Goal: Task Accomplishment & Management: Complete application form

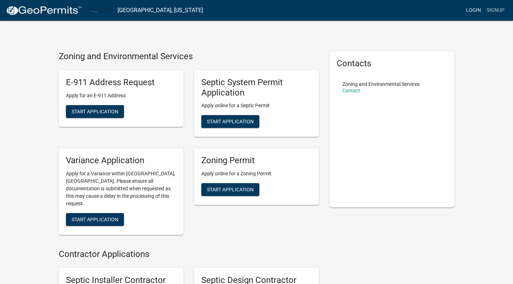
click at [474, 12] on link "Login" at bounding box center [473, 11] width 21 height 14
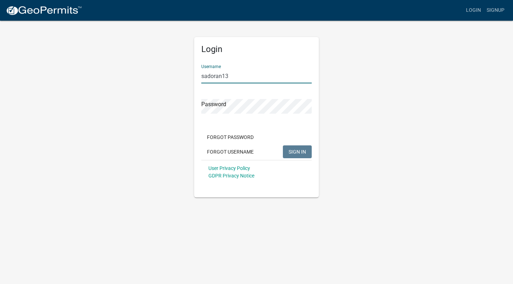
type input "sadoran13"
click at [299, 150] on span "SIGN IN" at bounding box center [296, 152] width 17 height 6
click at [182, 101] on div "Login Username sadoran13 Password Forgot Password Forgot Username SIGN IN User …" at bounding box center [256, 108] width 406 height 177
click at [303, 155] on button "SIGN IN" at bounding box center [297, 151] width 29 height 13
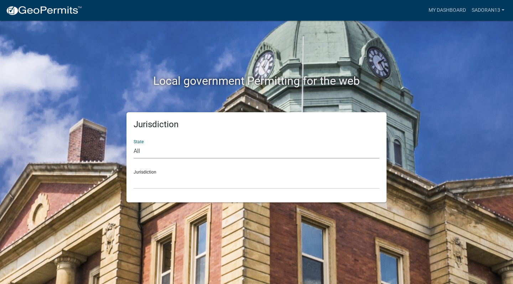
select select "[US_STATE]"
click at [145, 170] on div "Jurisdiction [GEOGRAPHIC_DATA], [US_STATE] [GEOGRAPHIC_DATA], [US_STATE] [GEOGR…" at bounding box center [257, 176] width 246 height 25
click at [168, 172] on div "Jurisdiction [GEOGRAPHIC_DATA], [US_STATE] [GEOGRAPHIC_DATA], [US_STATE] [GEOGR…" at bounding box center [257, 176] width 246 height 25
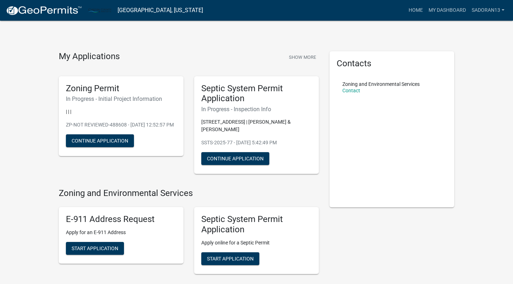
scroll to position [2, 0]
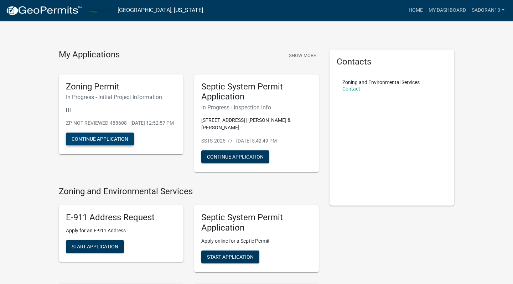
click at [107, 145] on button "Continue Application" at bounding box center [100, 138] width 68 height 13
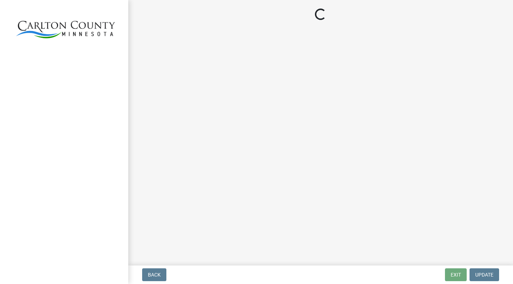
select select "987bd984-5dc8-4afc-b698-6bfa0e862c67"
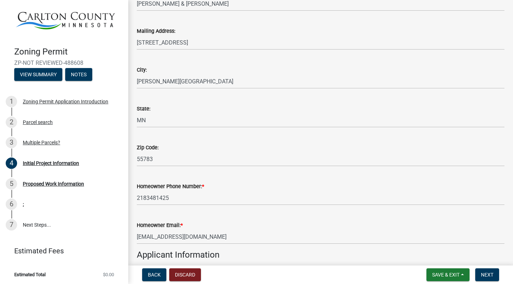
scroll to position [138, 0]
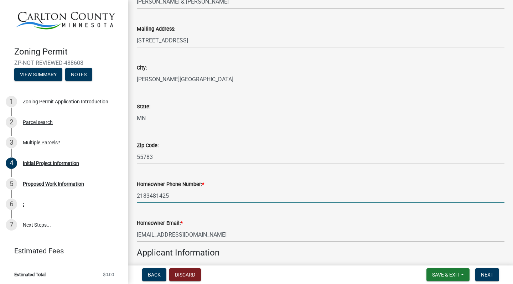
click at [147, 195] on input "2183481425" at bounding box center [321, 195] width 368 height 15
click at [157, 194] on input "218-3481425" at bounding box center [321, 195] width 368 height 15
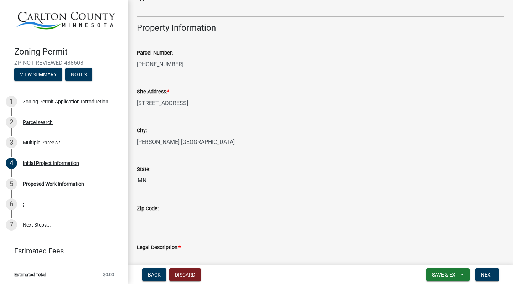
scroll to position [656, 0]
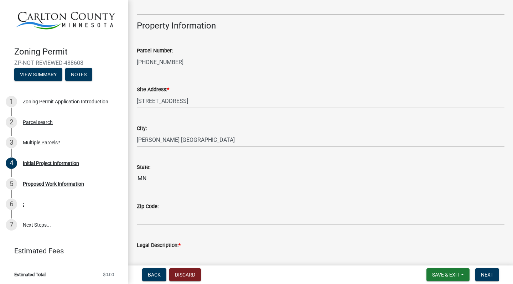
type input "[PHONE_NUMBER]"
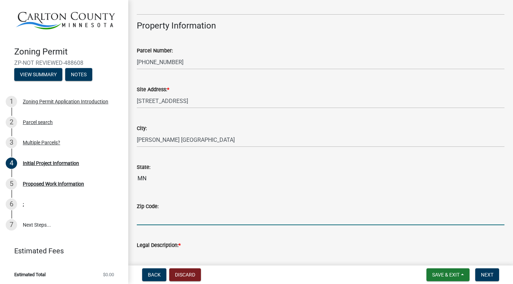
click at [157, 218] on input "Zip Code:" at bounding box center [321, 217] width 368 height 15
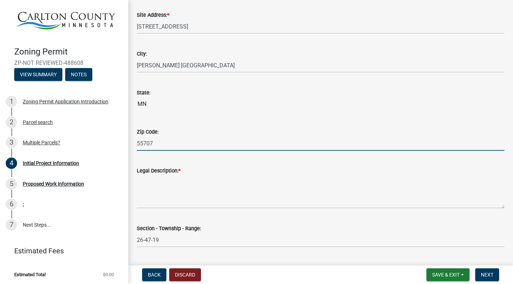
scroll to position [742, 0]
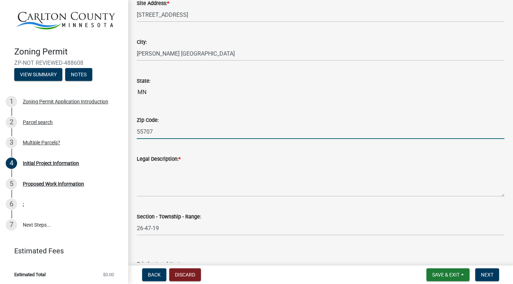
type input "55707"
click at [145, 187] on textarea "Legal Description: *" at bounding box center [321, 179] width 368 height 33
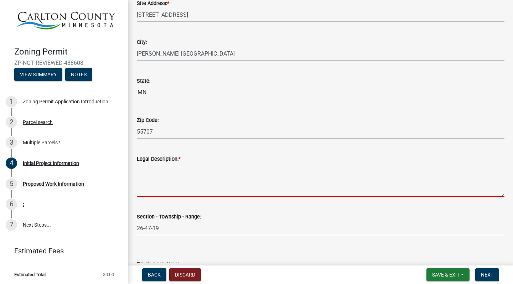
paste textarea "TH PT OF SW1/4 OF SW1/4 LY SRLY OF CNTRLN OF WEST FORK MOOSE HORN RVR AND LY ER…"
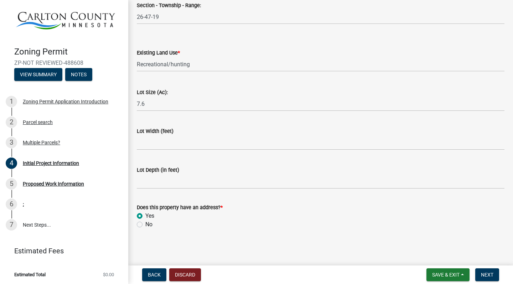
scroll to position [953, 0]
type textarea "TH PT OF SW1/4 OF SW1/4 LY SRLY OF CNTRLN OF WEST FORK MOOSE HORN RVR AND LY ER…"
click at [488, 276] on span "Next" at bounding box center [487, 275] width 12 height 6
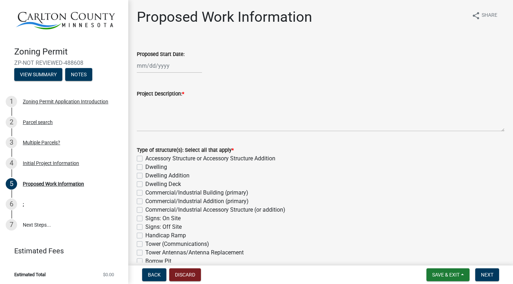
click at [150, 67] on div at bounding box center [169, 65] width 65 height 15
select select "10"
select select "2025"
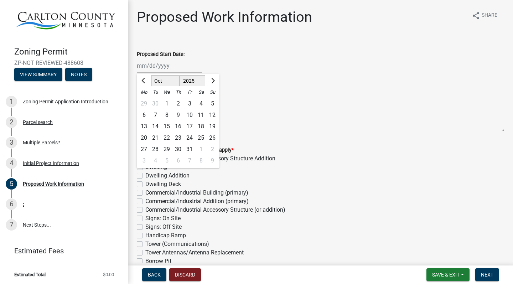
click at [215, 81] on button "Next month" at bounding box center [212, 80] width 9 height 11
select select "11"
click at [201, 102] on div "1" at bounding box center [200, 103] width 11 height 11
type input "[DATE]"
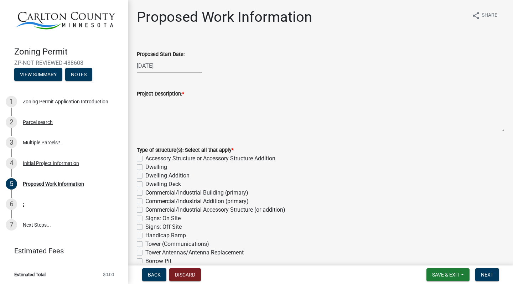
click at [191, 94] on div "Project Description: *" at bounding box center [321, 93] width 368 height 9
click at [184, 95] on span "*" at bounding box center [183, 94] width 2 height 6
click at [187, 98] on textarea "Project Description: *" at bounding box center [321, 114] width 368 height 33
type textarea "N"
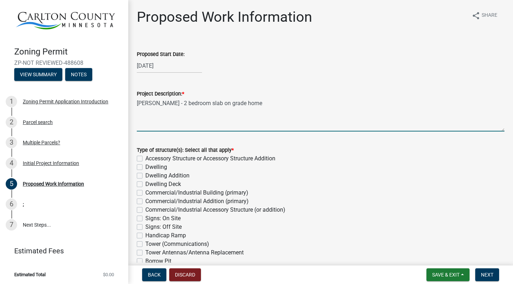
click at [186, 103] on textarea "[PERSON_NAME] - 2 bedroom slab on grade home" at bounding box center [321, 114] width 368 height 33
click at [137, 103] on textarea "[PERSON_NAME] - 2 bedroom, 2 bath slab on grade home" at bounding box center [321, 114] width 368 height 33
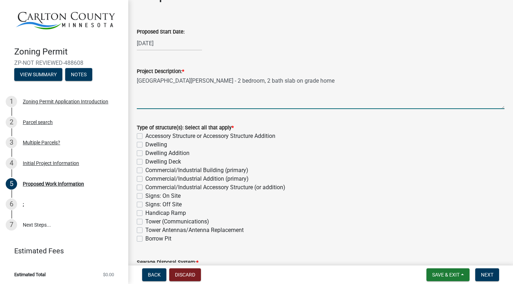
scroll to position [27, 0]
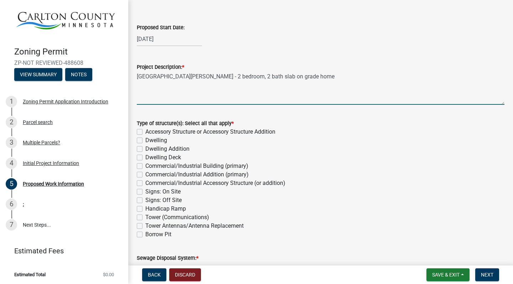
type textarea "[GEOGRAPHIC_DATA][PERSON_NAME] - 2 bedroom, 2 bath slab on grade home"
click at [145, 140] on label "Dwelling" at bounding box center [156, 140] width 22 height 9
click at [145, 140] on input "Dwelling" at bounding box center [147, 138] width 5 height 5
checkbox input "true"
checkbox input "false"
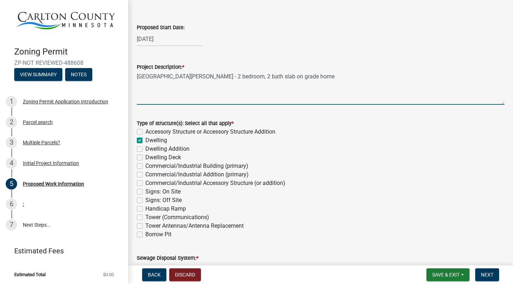
checkbox input "true"
checkbox input "false"
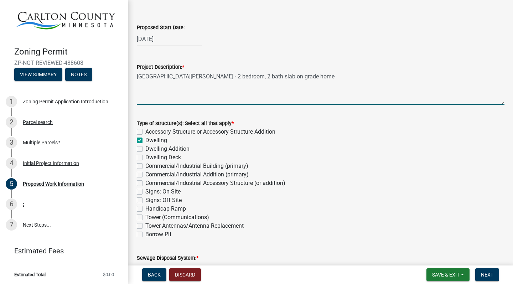
checkbox input "false"
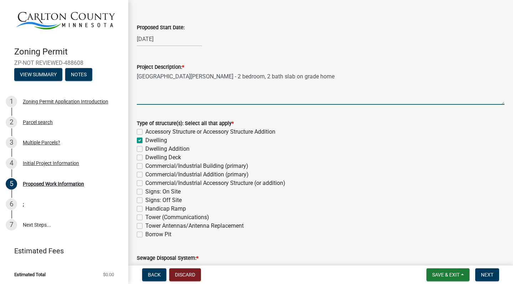
checkbox input "false"
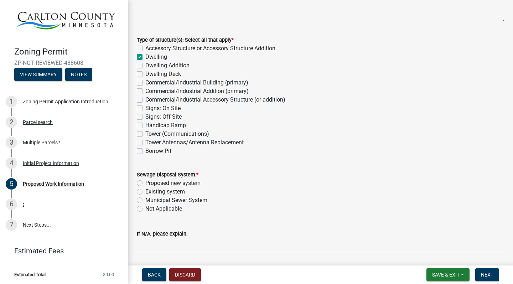
scroll to position [111, 0]
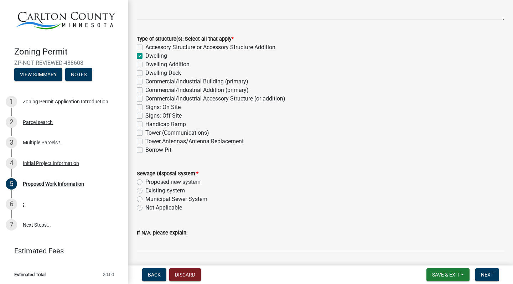
click at [145, 182] on label "Proposed new system" at bounding box center [172, 182] width 55 height 9
click at [145, 182] on input "Proposed new system" at bounding box center [147, 180] width 5 height 5
radio input "true"
click at [146, 247] on input "If N/A, please explain:" at bounding box center [321, 244] width 368 height 15
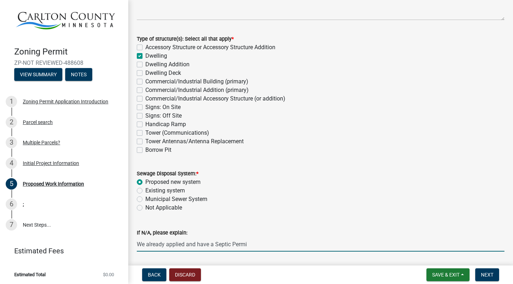
type input "We already applied and have a Septic Permit"
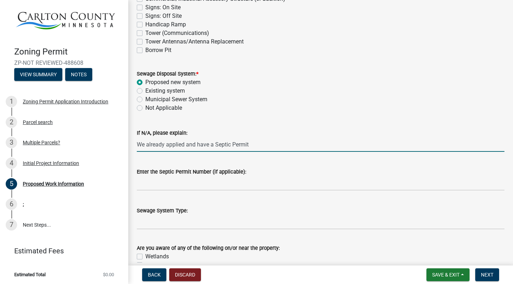
scroll to position [217, 0]
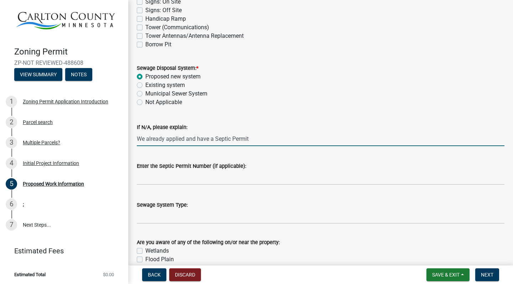
drag, startPoint x: 256, startPoint y: 138, endPoint x: 151, endPoint y: 129, distance: 105.1
click at [151, 130] on form "If N/A, please explain: We already applied and have a Septic Permit" at bounding box center [321, 134] width 368 height 23
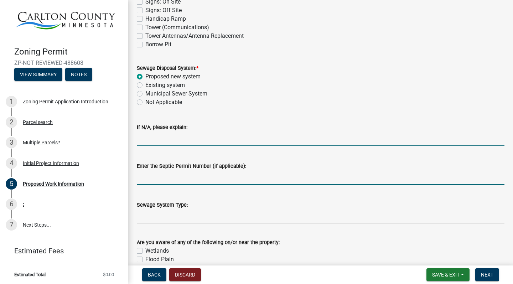
click at [144, 177] on input "Enter the Septic Permit Number (if applicable):" at bounding box center [321, 177] width 368 height 15
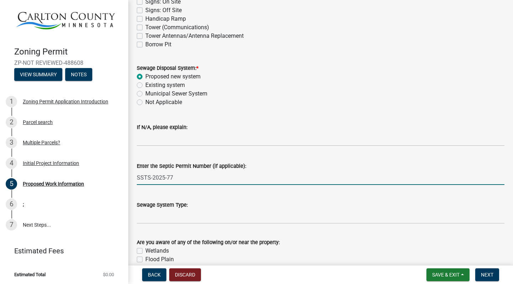
type input "SSTS-2025-77"
click at [147, 215] on input "Sewage System Type:" at bounding box center [321, 216] width 368 height 15
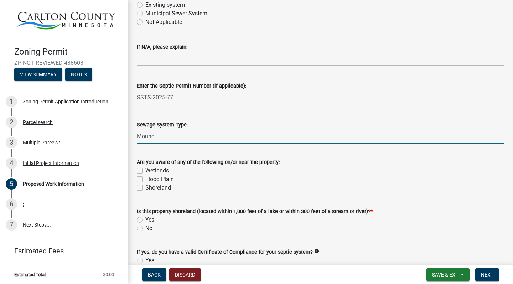
scroll to position [302, 0]
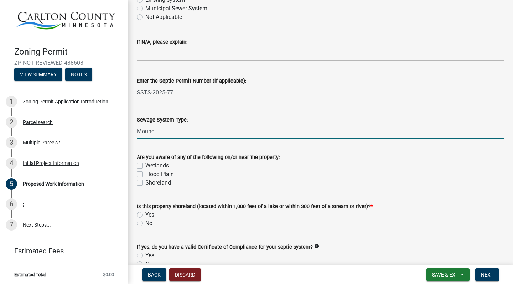
type input "Mound"
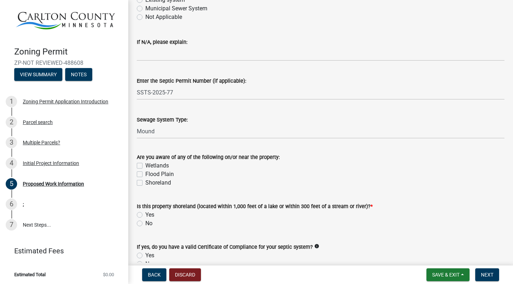
click at [145, 214] on label "Yes" at bounding box center [149, 214] width 9 height 9
click at [145, 214] on input "Yes" at bounding box center [147, 212] width 5 height 5
radio input "true"
click at [145, 163] on label "Wetlands" at bounding box center [157, 165] width 24 height 9
click at [145, 163] on input "Wetlands" at bounding box center [147, 163] width 5 height 5
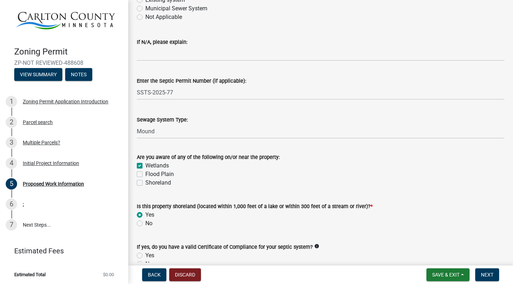
checkbox input "true"
checkbox input "false"
click at [145, 183] on label "Shoreland" at bounding box center [158, 182] width 26 height 9
click at [145, 183] on input "Shoreland" at bounding box center [147, 180] width 5 height 5
checkbox input "true"
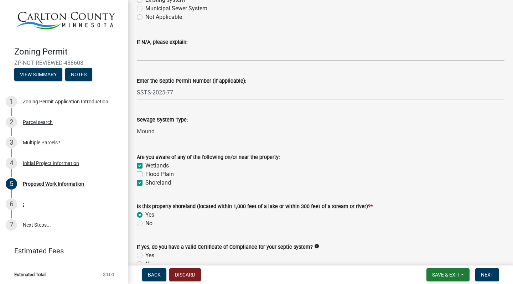
checkbox input "true"
checkbox input "false"
checkbox input "true"
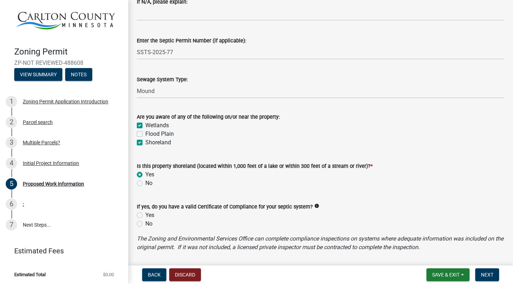
scroll to position [344, 0]
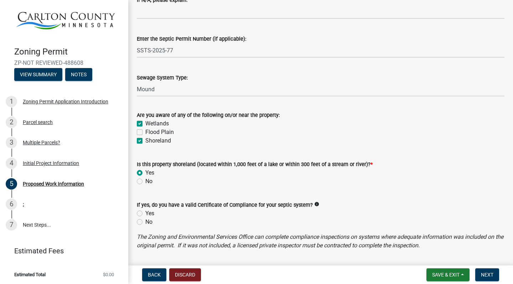
click at [145, 181] on label "No" at bounding box center [148, 181] width 7 height 9
click at [145, 181] on input "No" at bounding box center [147, 179] width 5 height 5
radio input "true"
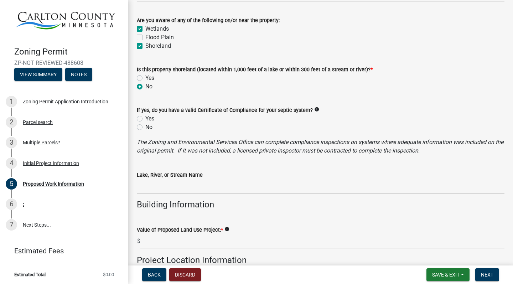
scroll to position [439, 0]
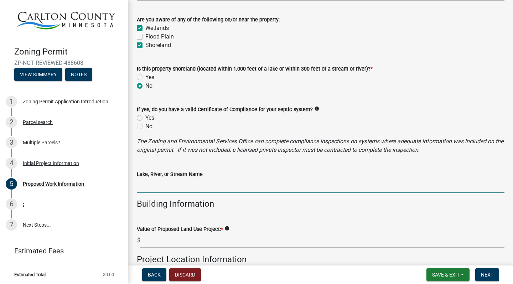
click at [209, 186] on input "Lake, River, or Stream Name" at bounding box center [321, 185] width 368 height 15
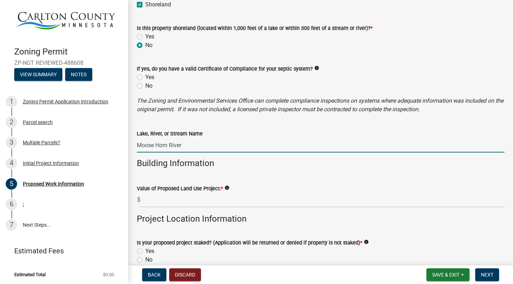
scroll to position [480, 0]
type input "Moose Horn River"
click at [223, 202] on input "text" at bounding box center [322, 199] width 364 height 15
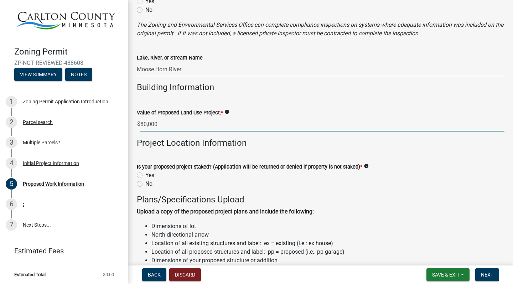
scroll to position [556, 0]
type input "80000"
click at [145, 174] on label "Yes" at bounding box center [149, 175] width 9 height 9
click at [145, 174] on input "Yes" at bounding box center [147, 173] width 5 height 5
radio input "true"
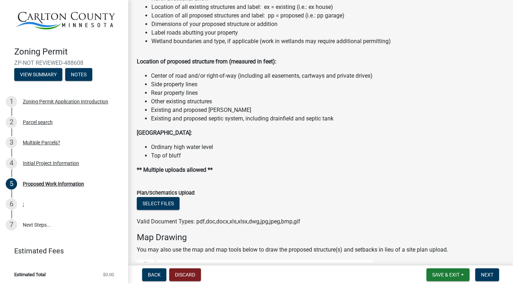
scroll to position [792, 0]
click at [172, 203] on button "Select files" at bounding box center [158, 203] width 43 height 13
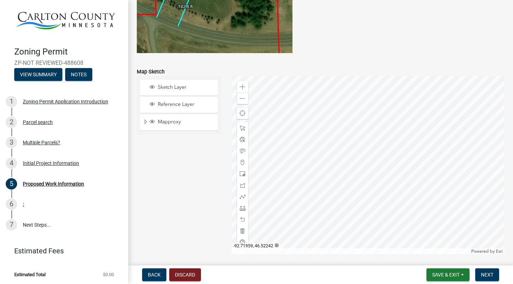
scroll to position [1514, 0]
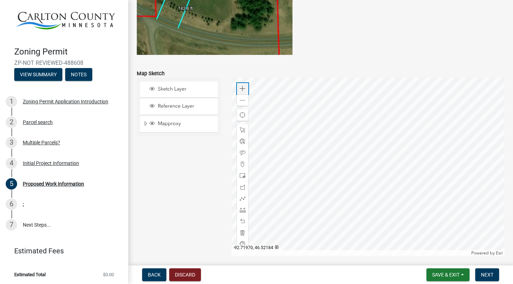
click at [243, 89] on span at bounding box center [243, 89] width 6 height 6
click at [243, 209] on span at bounding box center [243, 210] width 6 height 6
click at [244, 209] on span at bounding box center [243, 210] width 6 height 6
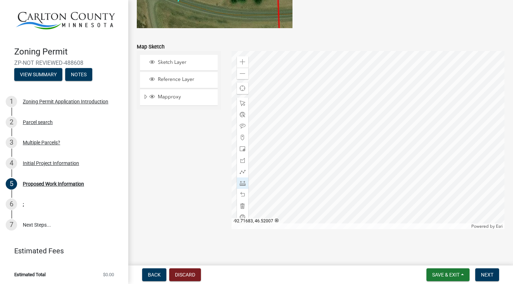
scroll to position [1541, 0]
click at [173, 160] on div "Sketch Layer Reference Layer Mapproxy Roads Streams and Rivers Subdivisions Lak…" at bounding box center [178, 140] width 95 height 178
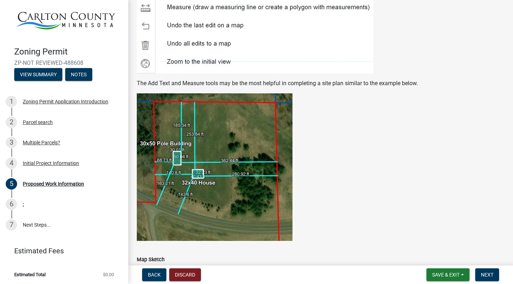
scroll to position [1329, 0]
click at [233, 113] on img at bounding box center [215, 166] width 156 height 147
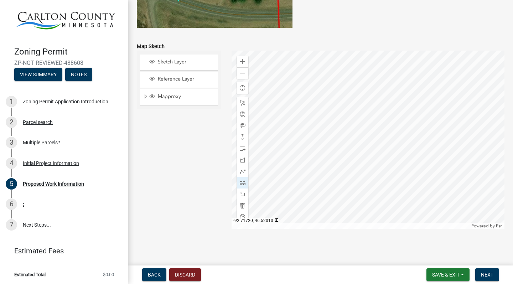
scroll to position [1541, 0]
click at [489, 274] on span "Next" at bounding box center [487, 275] width 12 height 6
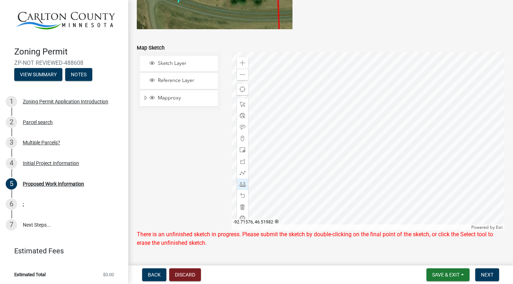
scroll to position [0, 0]
click at [156, 275] on span "Back" at bounding box center [154, 275] width 13 height 6
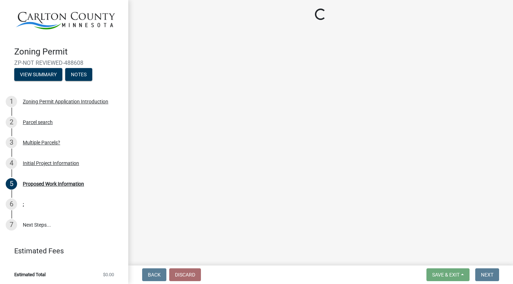
select select "987bd984-5dc8-4afc-b698-6bfa0e862c67"
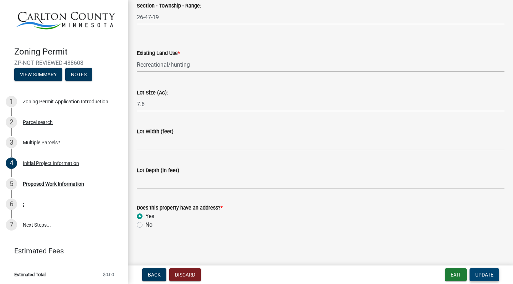
click at [483, 272] on span "Update" at bounding box center [484, 275] width 18 height 6
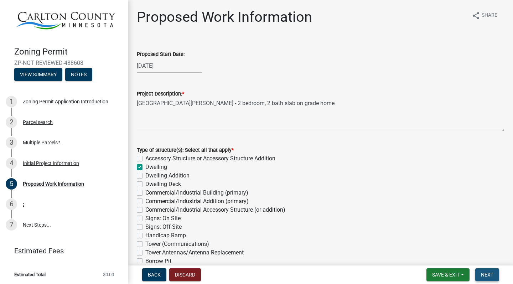
click at [484, 274] on span "Next" at bounding box center [487, 275] width 12 height 6
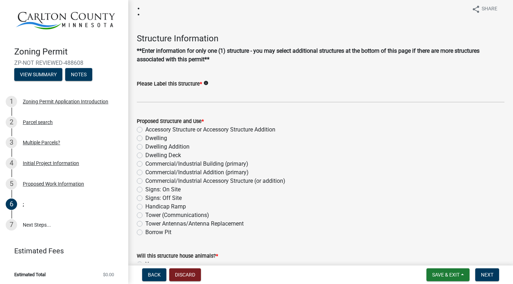
scroll to position [7, 0]
click at [145, 136] on label "Dwelling" at bounding box center [156, 137] width 22 height 9
click at [145, 136] on input "Dwelling" at bounding box center [147, 135] width 5 height 5
radio input "true"
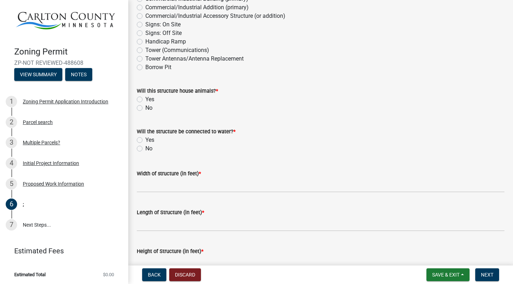
scroll to position [180, 0]
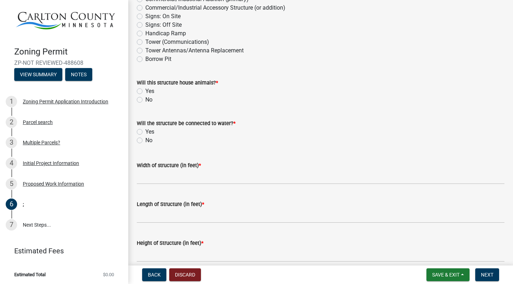
click at [145, 98] on label "No" at bounding box center [148, 99] width 7 height 9
click at [145, 98] on input "No" at bounding box center [147, 97] width 5 height 5
radio input "true"
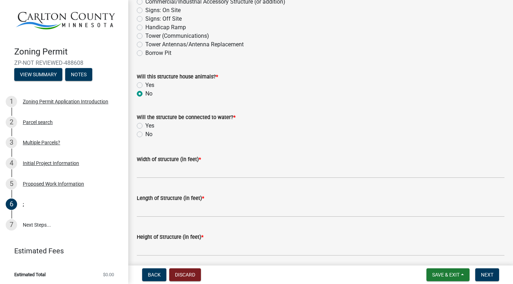
scroll to position [187, 0]
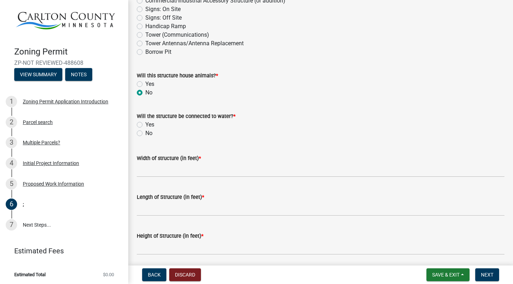
click at [145, 122] on label "Yes" at bounding box center [149, 124] width 9 height 9
click at [145, 122] on input "Yes" at bounding box center [147, 122] width 5 height 5
radio input "true"
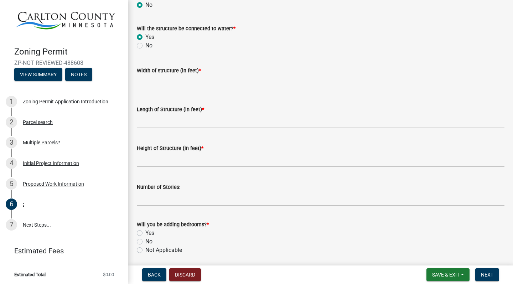
scroll to position [276, 0]
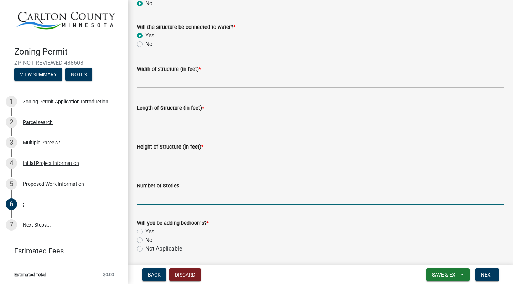
click at [177, 197] on input "Number of Stories:" at bounding box center [321, 197] width 368 height 15
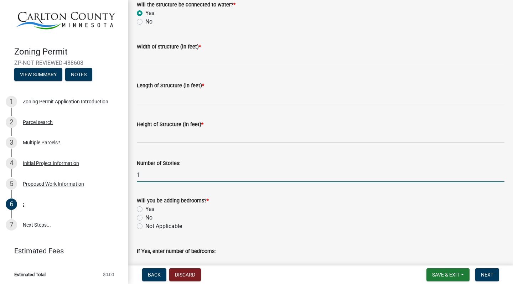
scroll to position [300, 0]
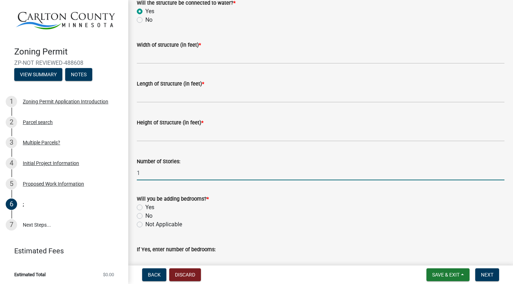
type input "1"
click at [145, 207] on label "Yes" at bounding box center [149, 207] width 9 height 9
click at [145, 207] on input "Yes" at bounding box center [147, 205] width 5 height 5
radio input "true"
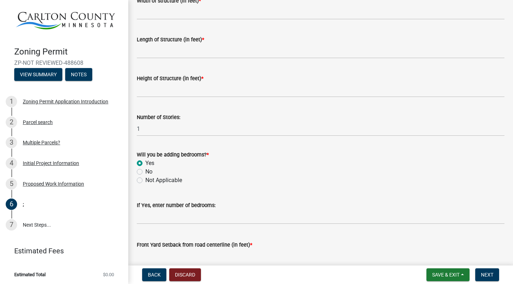
scroll to position [345, 0]
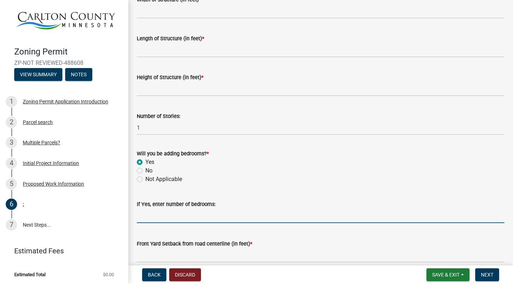
click at [189, 217] on input "text" at bounding box center [321, 215] width 368 height 15
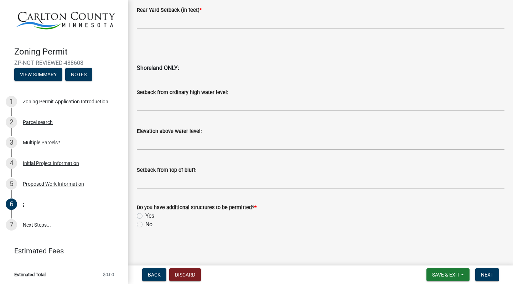
scroll to position [0, 0]
type input "2"
click at [145, 225] on label "No" at bounding box center [148, 224] width 7 height 9
click at [145, 225] on input "No" at bounding box center [147, 222] width 5 height 5
radio input "true"
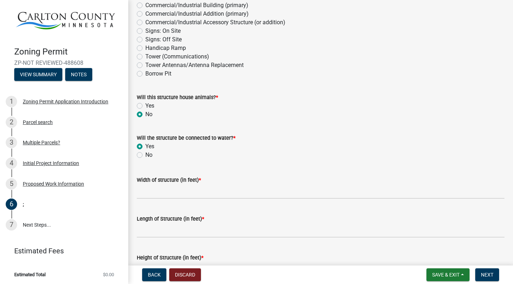
scroll to position [253, 0]
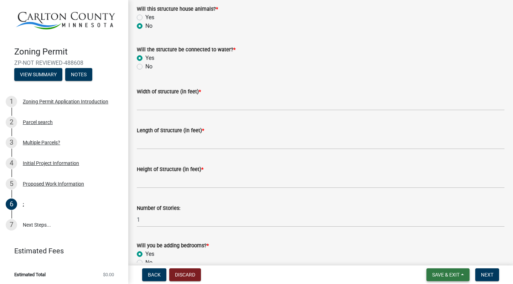
click at [447, 276] on span "Save & Exit" at bounding box center [445, 275] width 27 height 6
click at [429, 235] on button "Save" at bounding box center [440, 238] width 57 height 17
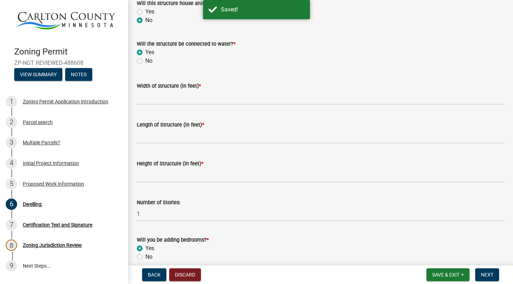
scroll to position [279, 0]
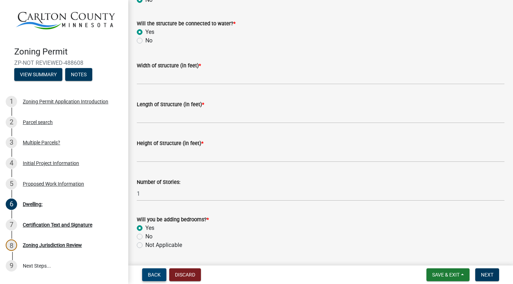
click at [154, 277] on button "Back" at bounding box center [154, 274] width 24 height 13
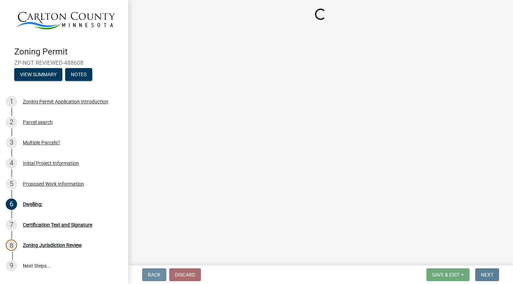
scroll to position [0, 0]
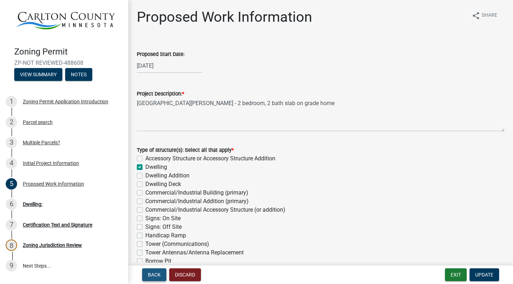
click at [154, 277] on button "Back" at bounding box center [154, 274] width 24 height 13
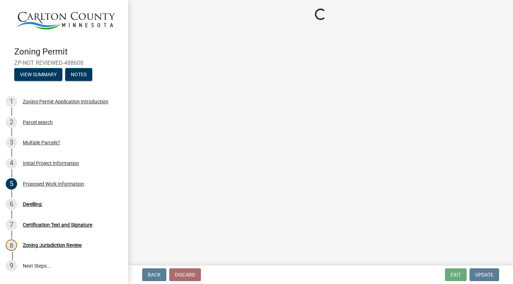
select select "987bd984-5dc8-4afc-b698-6bfa0e862c67"
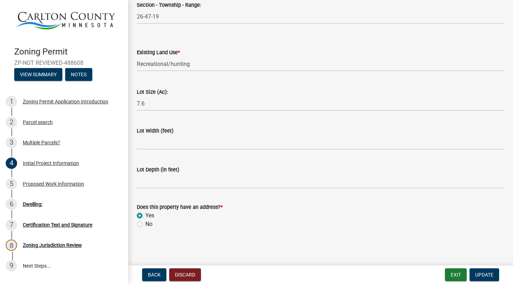
scroll to position [953, 0]
click at [489, 272] on span "Update" at bounding box center [484, 275] width 18 height 6
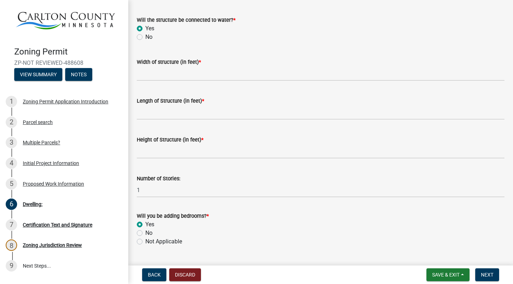
scroll to position [290, 0]
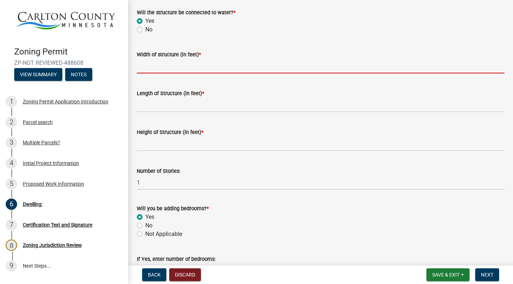
click at [180, 69] on input "Width of structure (in feet) *" at bounding box center [321, 66] width 368 height 15
type input "7"
type input "40"
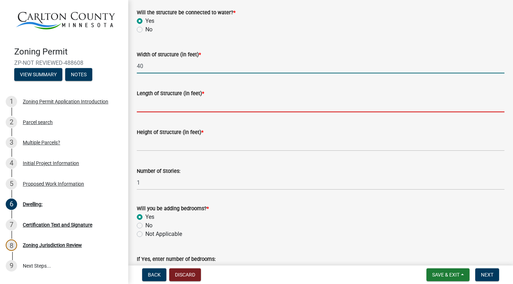
click at [172, 105] on input "Length of Structure (in feet) *" at bounding box center [321, 105] width 368 height 15
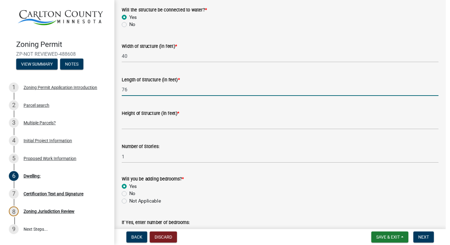
scroll to position [292, 0]
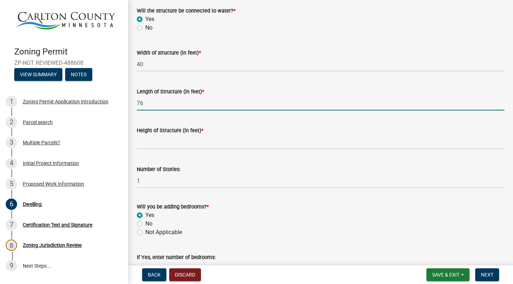
type input "76"
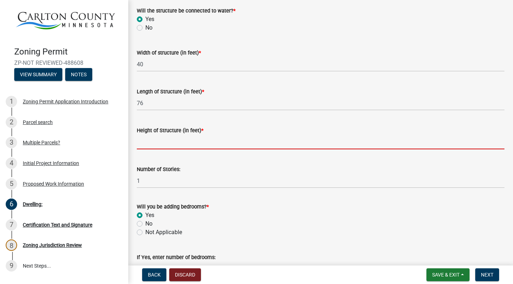
click at [192, 142] on input "Height of Structure (in feet) *" at bounding box center [321, 142] width 368 height 15
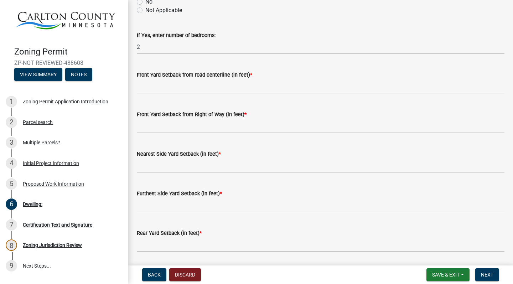
scroll to position [525, 0]
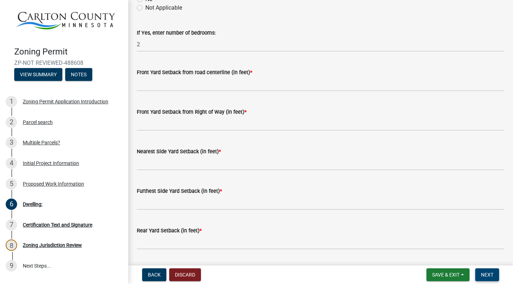
type input "9 foot"
click at [490, 272] on span "Next" at bounding box center [487, 275] width 12 height 6
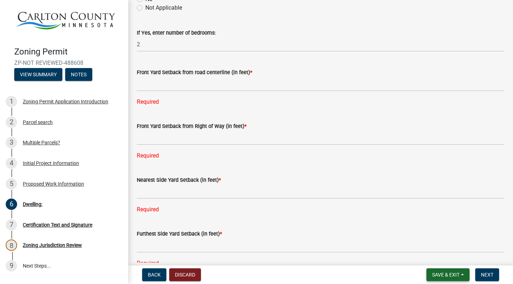
click at [440, 277] on button "Save & Exit" at bounding box center [447, 274] width 43 height 13
click at [429, 238] on button "Save" at bounding box center [440, 238] width 57 height 17
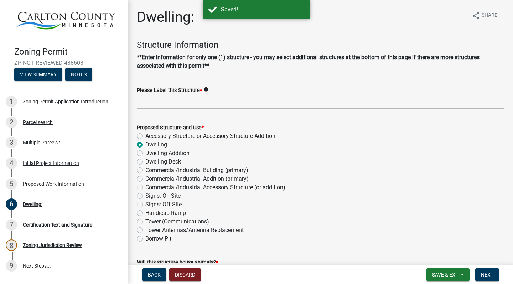
click at [353, 233] on div "Tower Antennas/Antenna Replacement" at bounding box center [321, 230] width 368 height 9
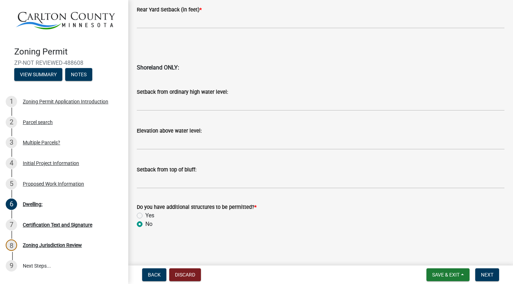
scroll to position [737, 0]
click at [494, 274] on button "Next" at bounding box center [487, 274] width 24 height 13
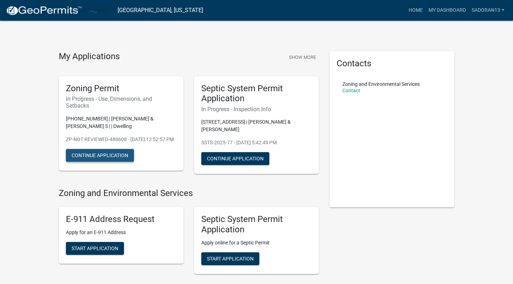
click at [101, 162] on button "Continue Application" at bounding box center [100, 155] width 68 height 13
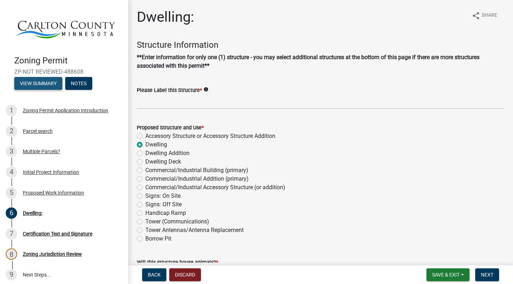
click at [43, 83] on button "View Summary" at bounding box center [38, 83] width 48 height 13
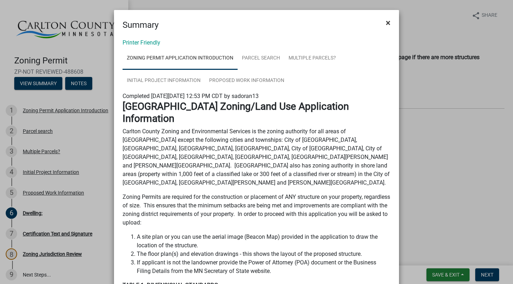
click at [388, 24] on span "×" at bounding box center [388, 23] width 5 height 10
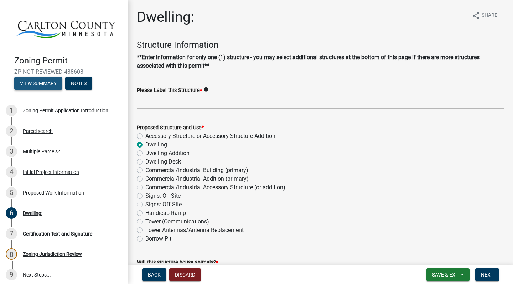
click at [52, 85] on button "View Summary" at bounding box center [38, 83] width 48 height 13
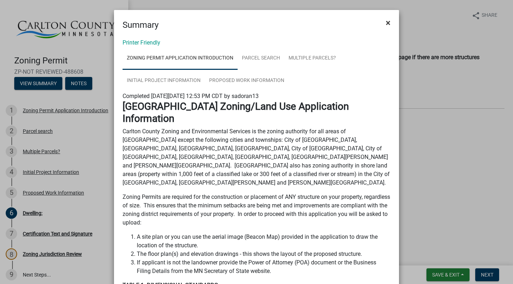
click at [387, 22] on span "×" at bounding box center [388, 23] width 5 height 10
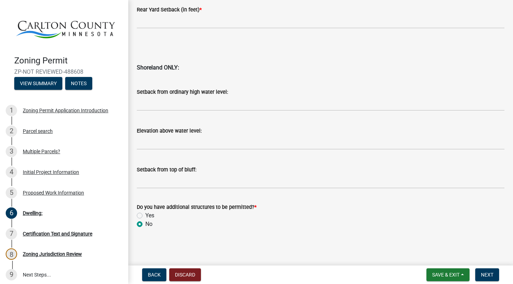
scroll to position [737, 0]
click at [489, 278] on button "Next" at bounding box center [487, 274] width 24 height 13
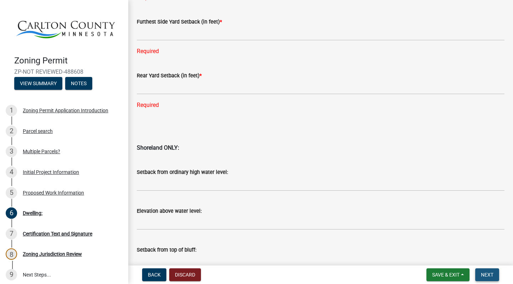
click at [489, 278] on button "Next" at bounding box center [487, 274] width 24 height 13
click at [487, 272] on span "Next" at bounding box center [487, 275] width 12 height 6
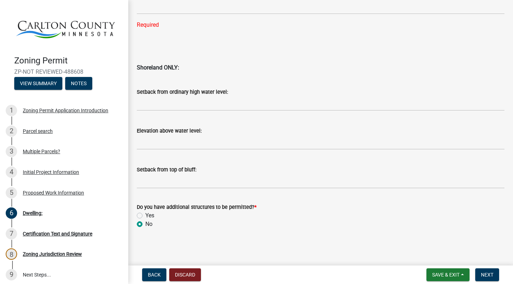
scroll to position [817, 0]
click at [150, 276] on span "Back" at bounding box center [154, 275] width 13 height 6
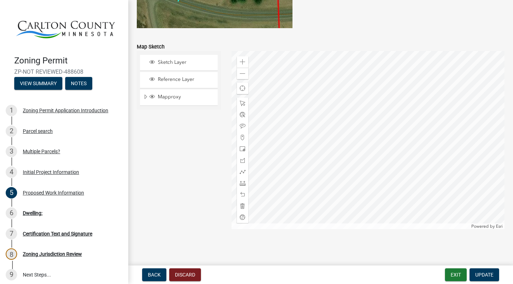
scroll to position [1541, 0]
click at [240, 63] on span at bounding box center [243, 62] width 6 height 6
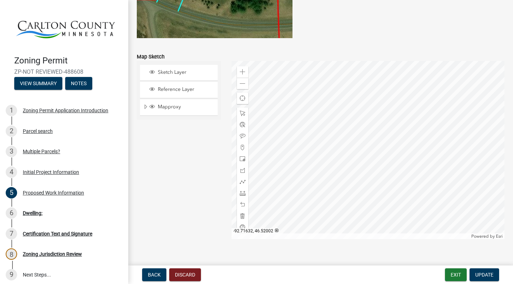
scroll to position [1536, 0]
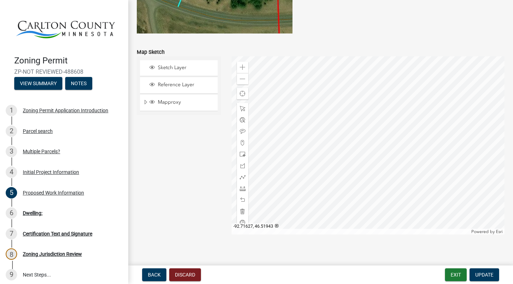
click at [483, 274] on span "Update" at bounding box center [484, 275] width 18 height 6
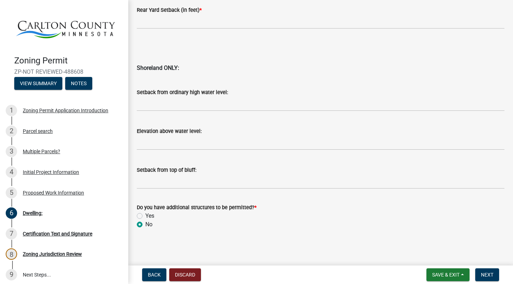
scroll to position [0, 0]
click at [79, 87] on button "Notes" at bounding box center [78, 83] width 27 height 13
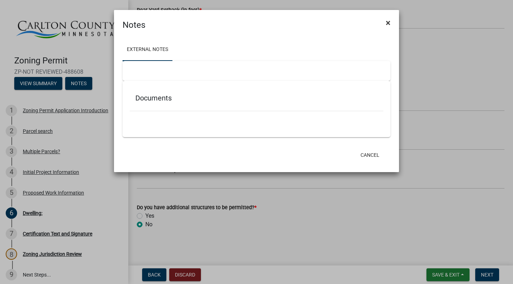
click at [389, 23] on span "×" at bounding box center [388, 23] width 5 height 10
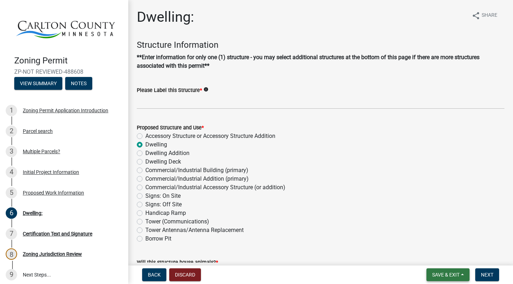
click at [441, 275] on span "Save & Exit" at bounding box center [445, 275] width 27 height 6
click at [444, 256] on button "Save & Exit" at bounding box center [440, 256] width 57 height 17
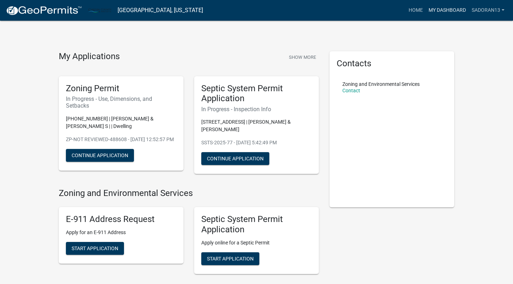
click at [460, 10] on link "My Dashboard" at bounding box center [447, 11] width 43 height 14
